Goal: Task Accomplishment & Management: Manage account settings

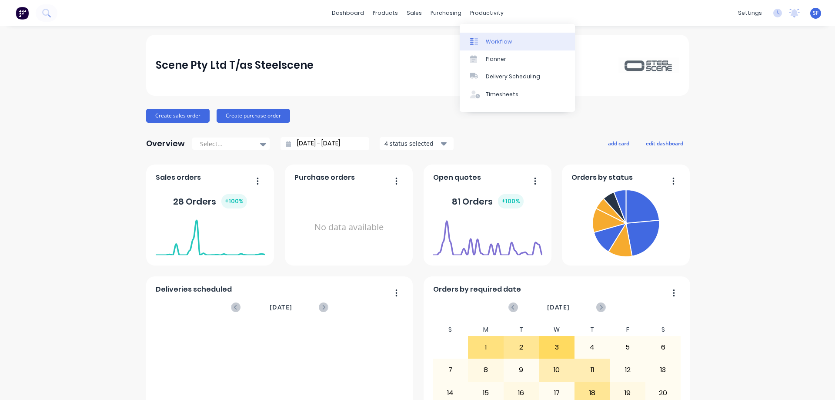
click at [494, 40] on div "Workflow" at bounding box center [499, 42] width 26 height 8
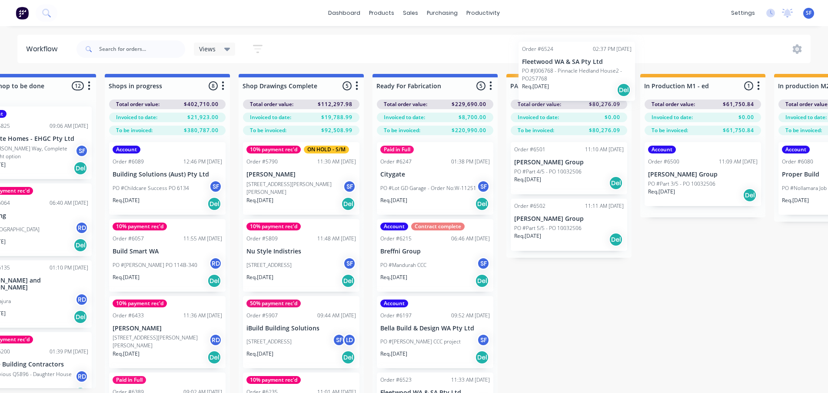
scroll to position [0, 852]
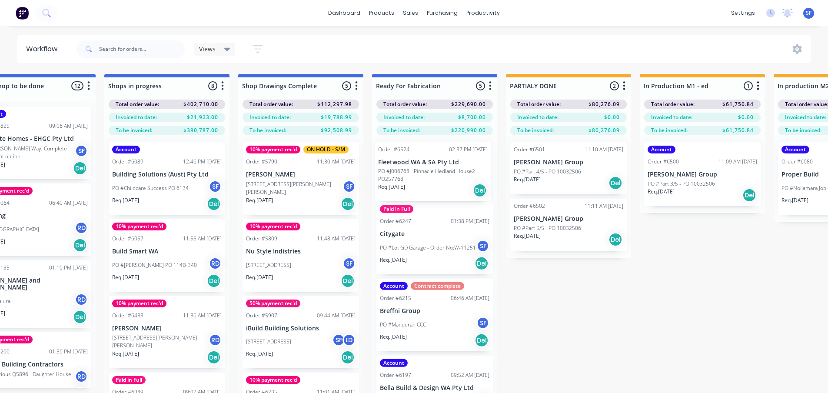
drag, startPoint x: 65, startPoint y: 281, endPoint x: 427, endPoint y: 175, distance: 376.8
click at [427, 175] on div "Submitted 3 Status colour #273444 hex #273444 Save Cancel Summaries Total order…" at bounding box center [245, 249] width 2207 height 350
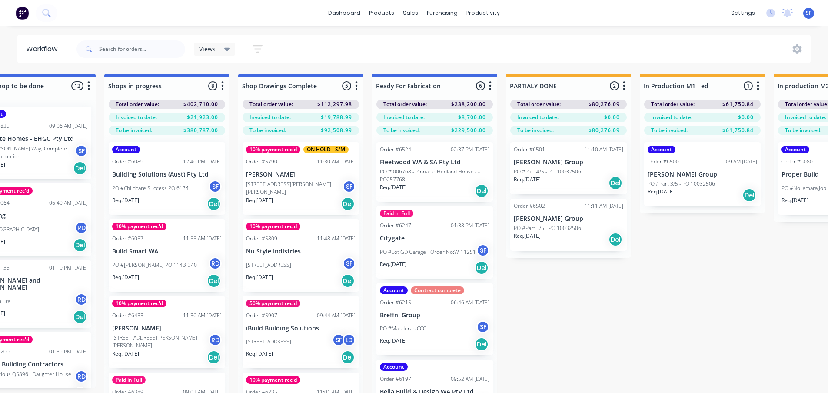
click at [441, 177] on p "PO #J006768 - Pinnacle Hedland House2 - PO257768" at bounding box center [435, 176] width 110 height 16
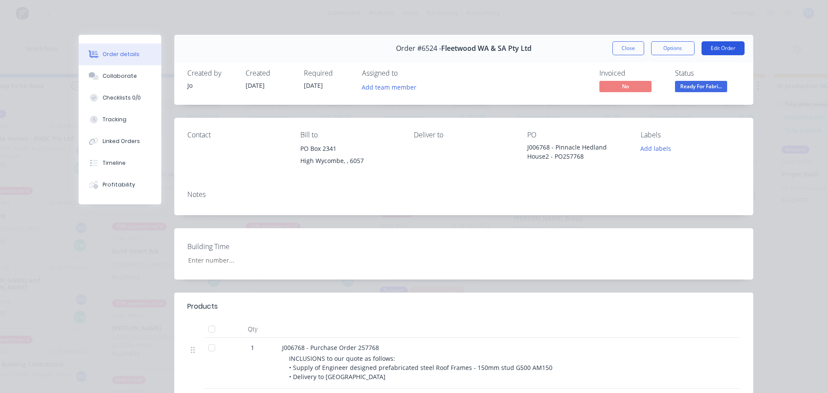
click at [713, 50] on button "Edit Order" at bounding box center [723, 48] width 43 height 14
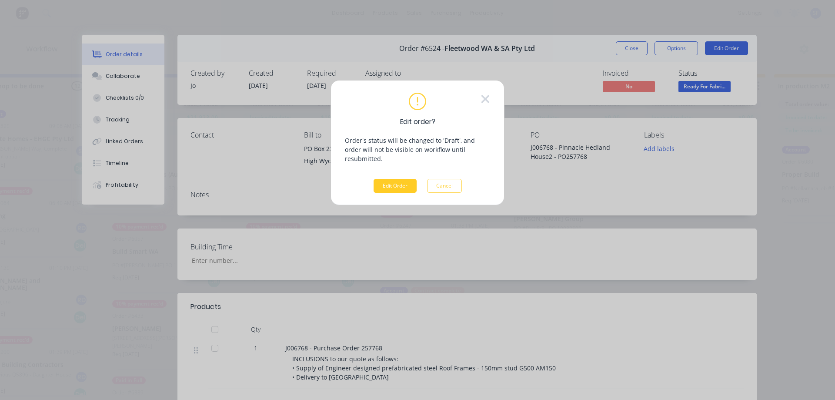
click at [402, 179] on button "Edit Order" at bounding box center [395, 186] width 43 height 14
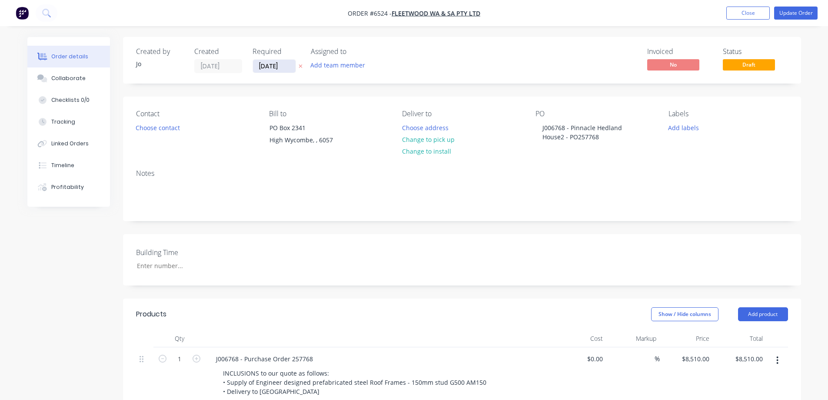
click at [281, 67] on input "[DATE]" at bounding box center [274, 66] width 43 height 13
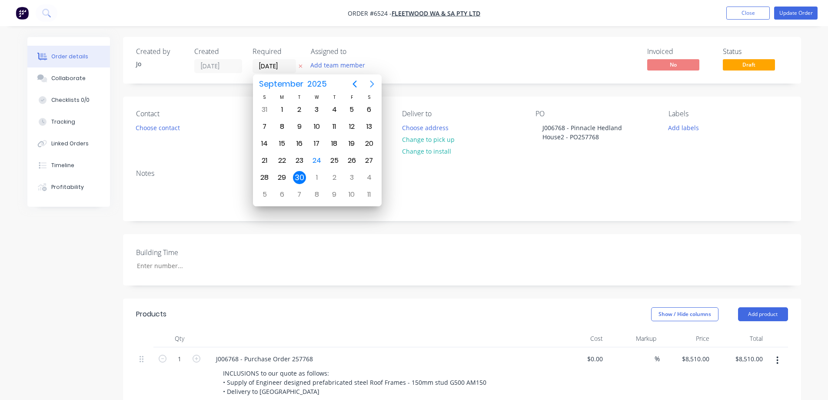
click at [369, 85] on icon "Next page" at bounding box center [372, 84] width 10 height 10
click at [353, 124] on div "10" at bounding box center [351, 126] width 13 height 13
type input "[DATE]"
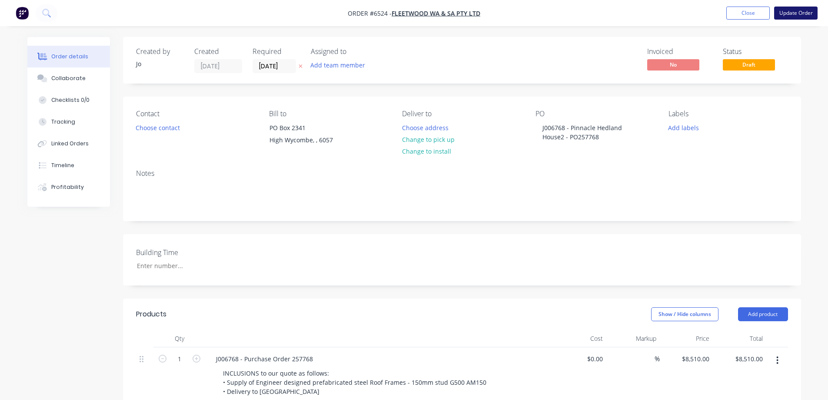
click at [791, 12] on button "Update Order" at bounding box center [796, 13] width 43 height 13
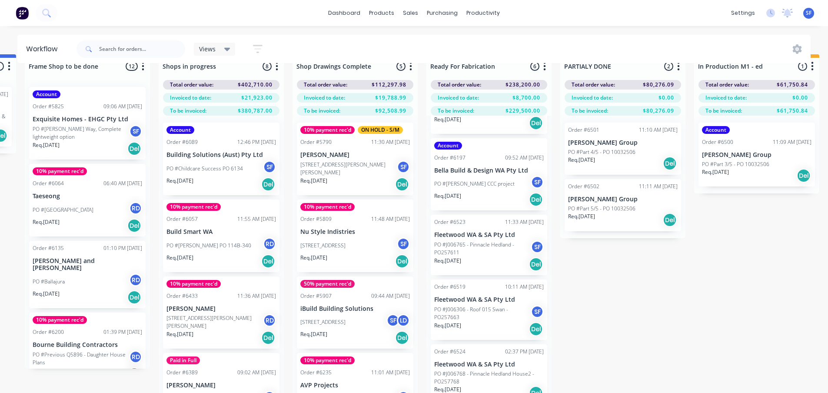
scroll to position [37, 798]
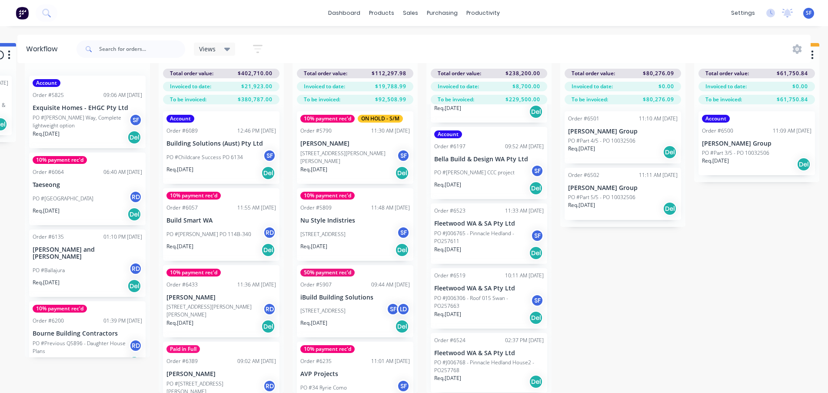
click at [496, 341] on div "Order #6524 02:37 PM [DATE] Fleetwood WA & SA Pty Ltd PO #J006768 - Pinnacle He…" at bounding box center [489, 363] width 117 height 60
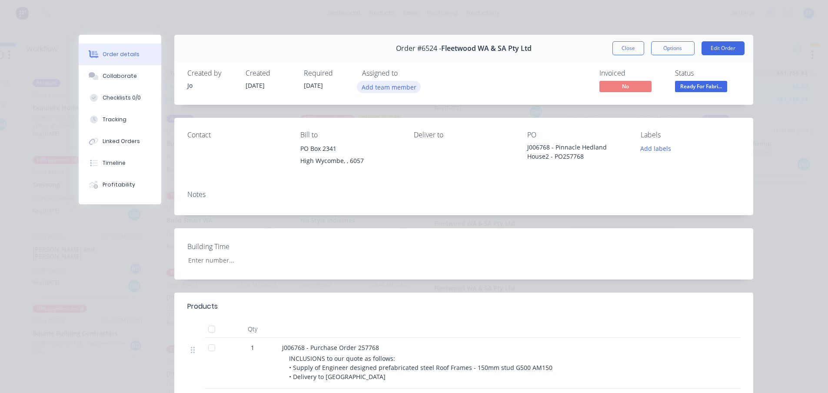
click at [396, 87] on button "Add team member" at bounding box center [389, 87] width 64 height 12
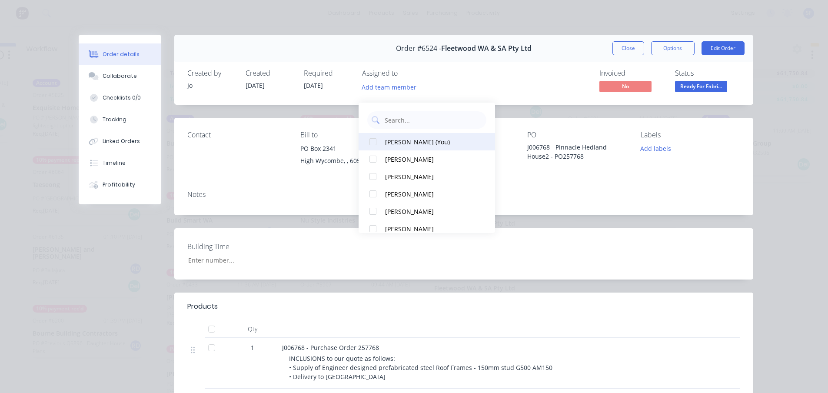
click at [410, 133] on button "[PERSON_NAME] (You)" at bounding box center [427, 141] width 137 height 17
click at [630, 50] on button "Close" at bounding box center [629, 48] width 32 height 14
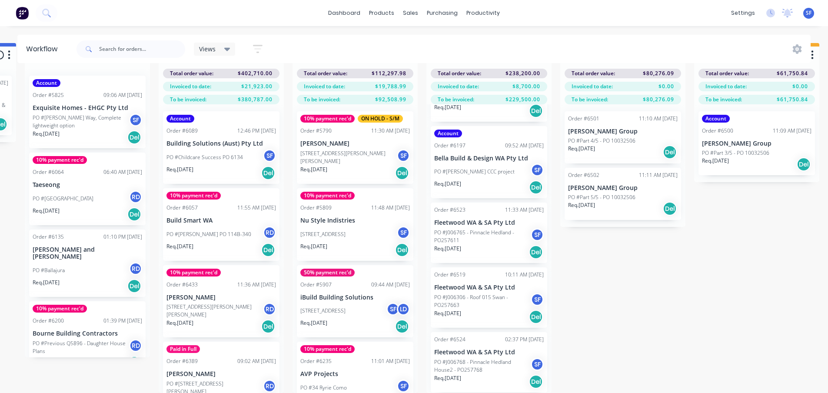
scroll to position [37, 0]
